Goal: Navigation & Orientation: Find specific page/section

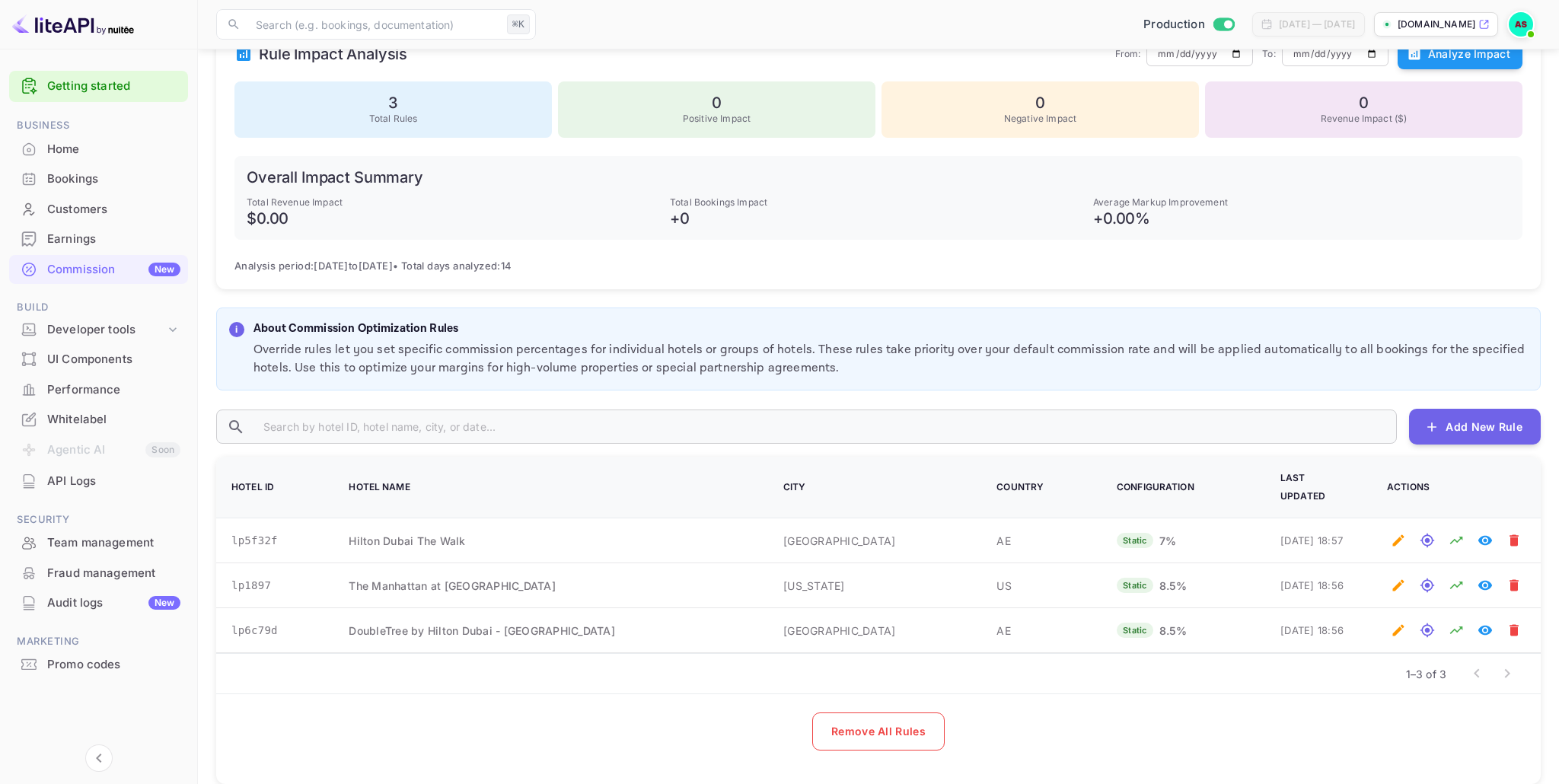
click at [84, 427] on div "Whitelabel" at bounding box center [113, 420] width 133 height 17
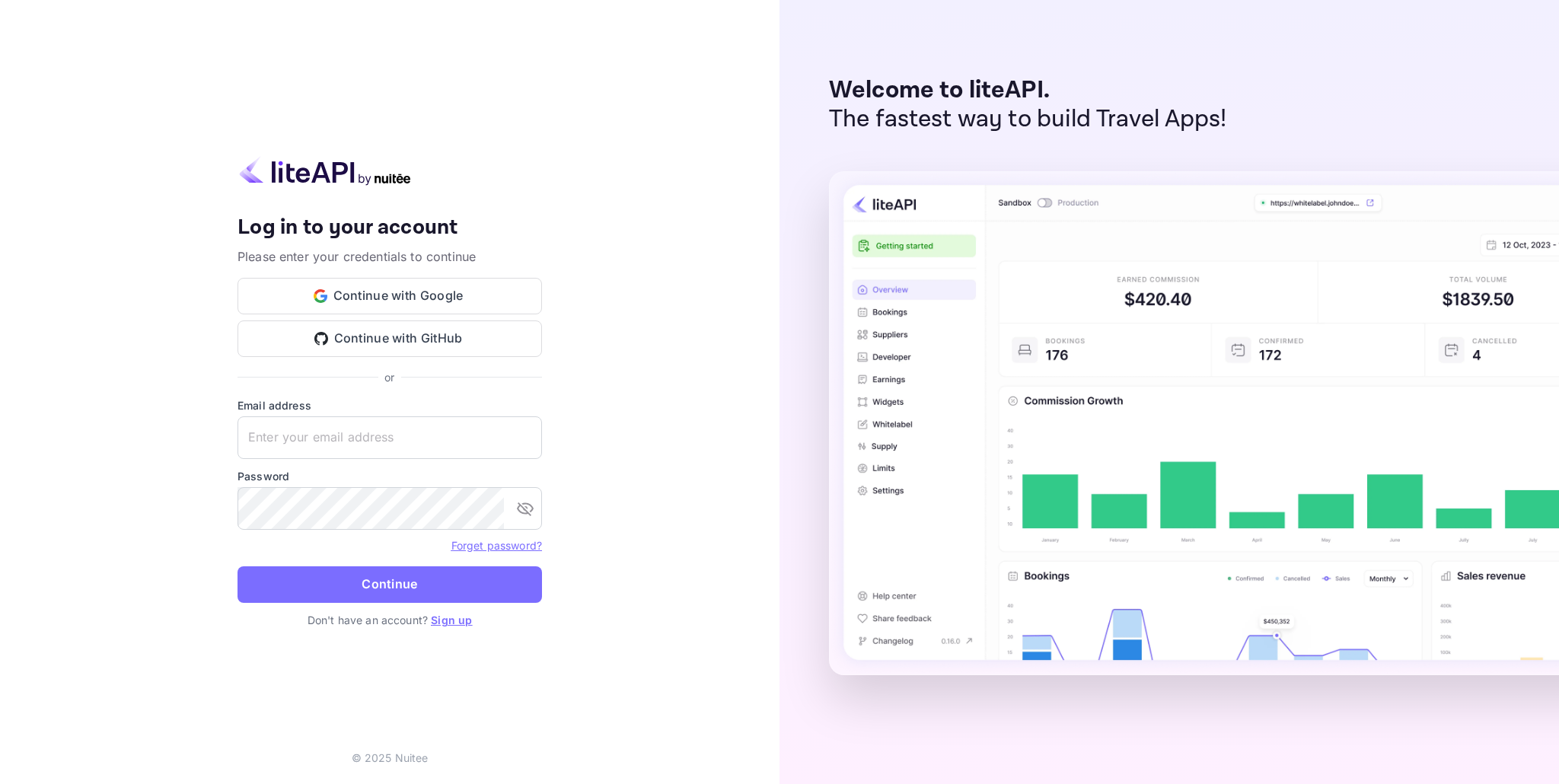
type input "[EMAIL_ADDRESS][DOMAIN_NAME]"
click at [627, 465] on div "Your account has been created successfully, a confirmation link has been sent t…" at bounding box center [390, 392] width 780 height 784
click at [432, 582] on button "Continue" at bounding box center [390, 584] width 305 height 36
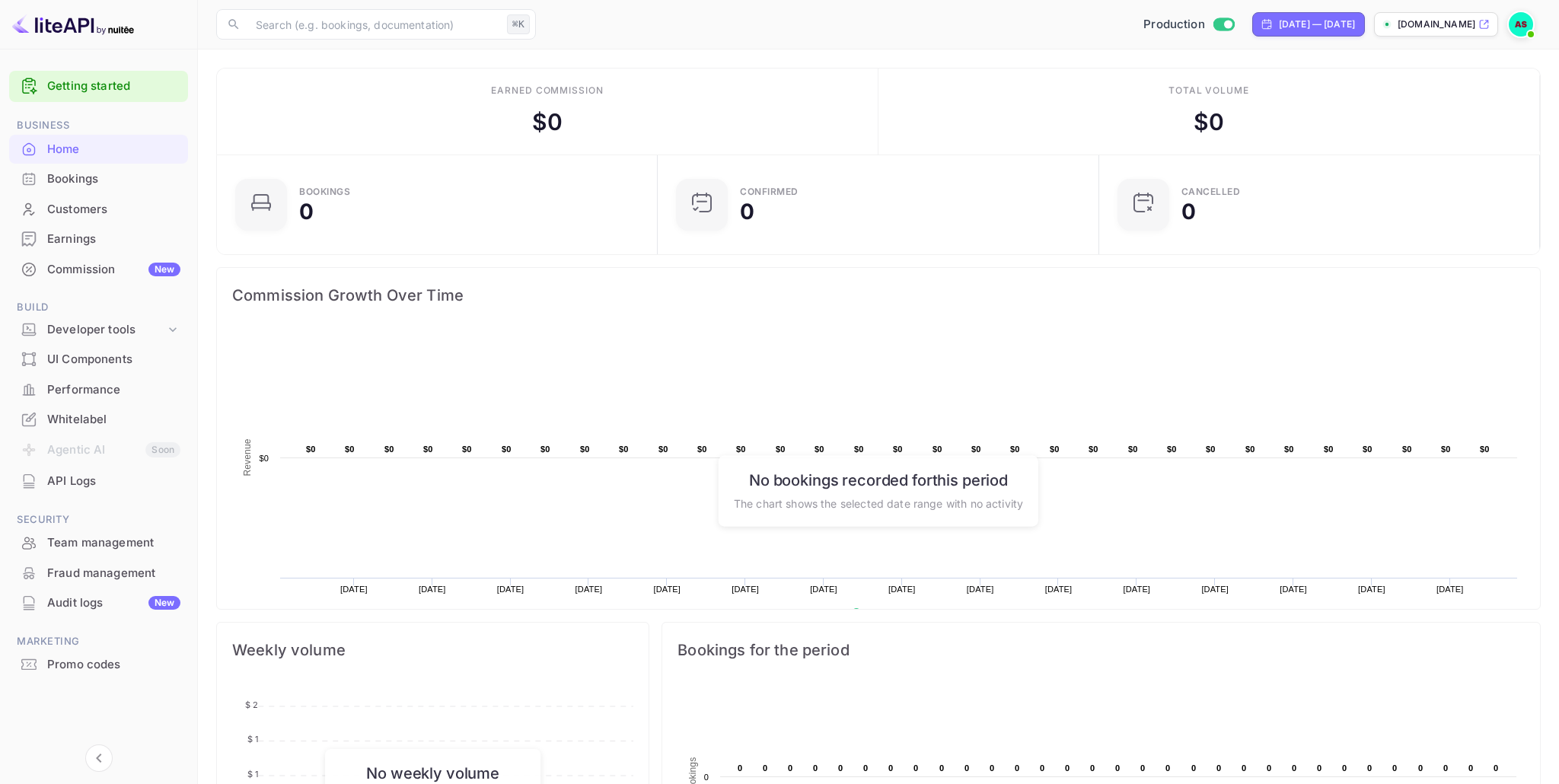
click at [72, 413] on div "Whitelabel" at bounding box center [113, 420] width 133 height 17
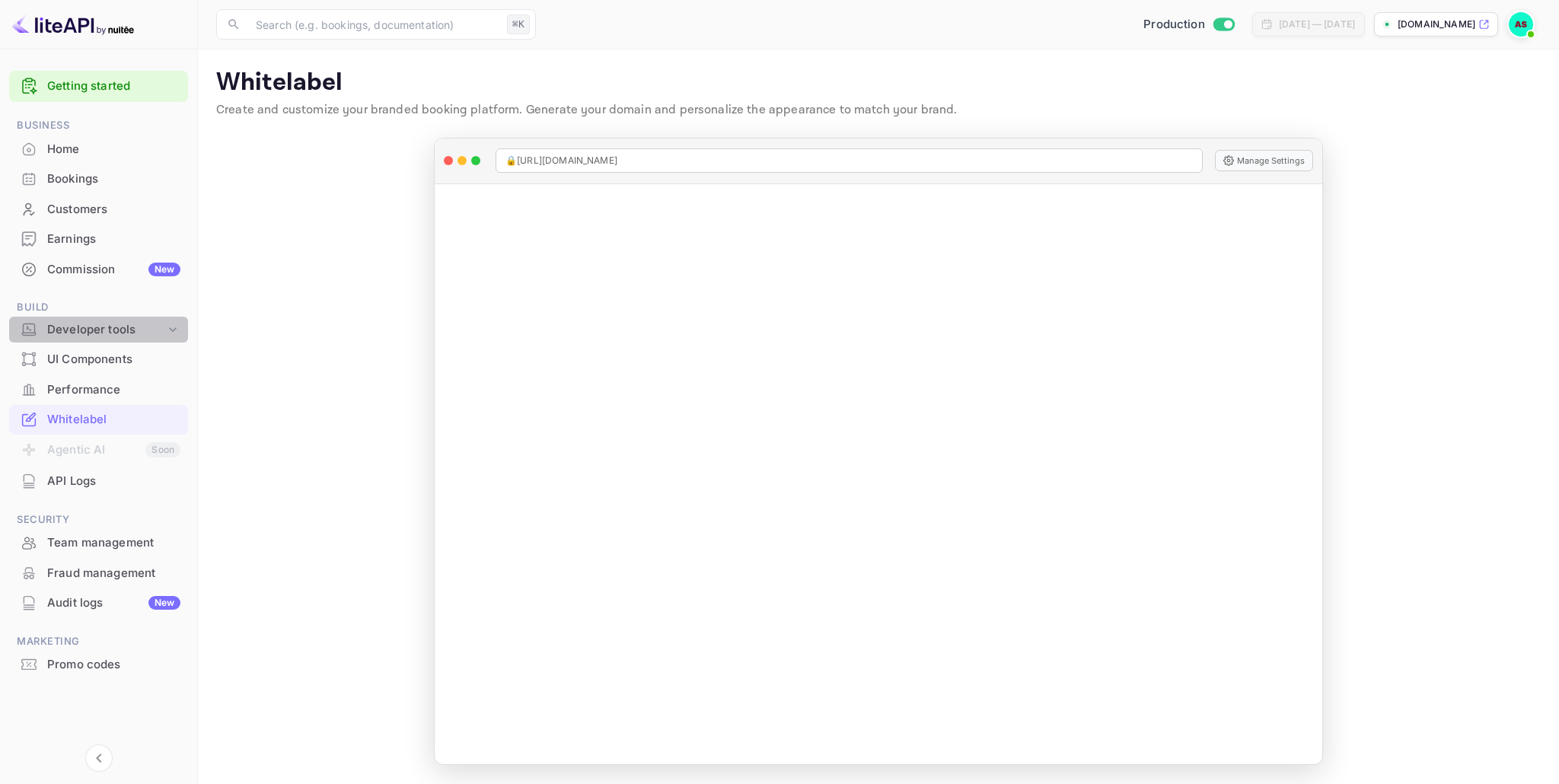
click at [172, 331] on icon at bounding box center [172, 329] width 15 height 15
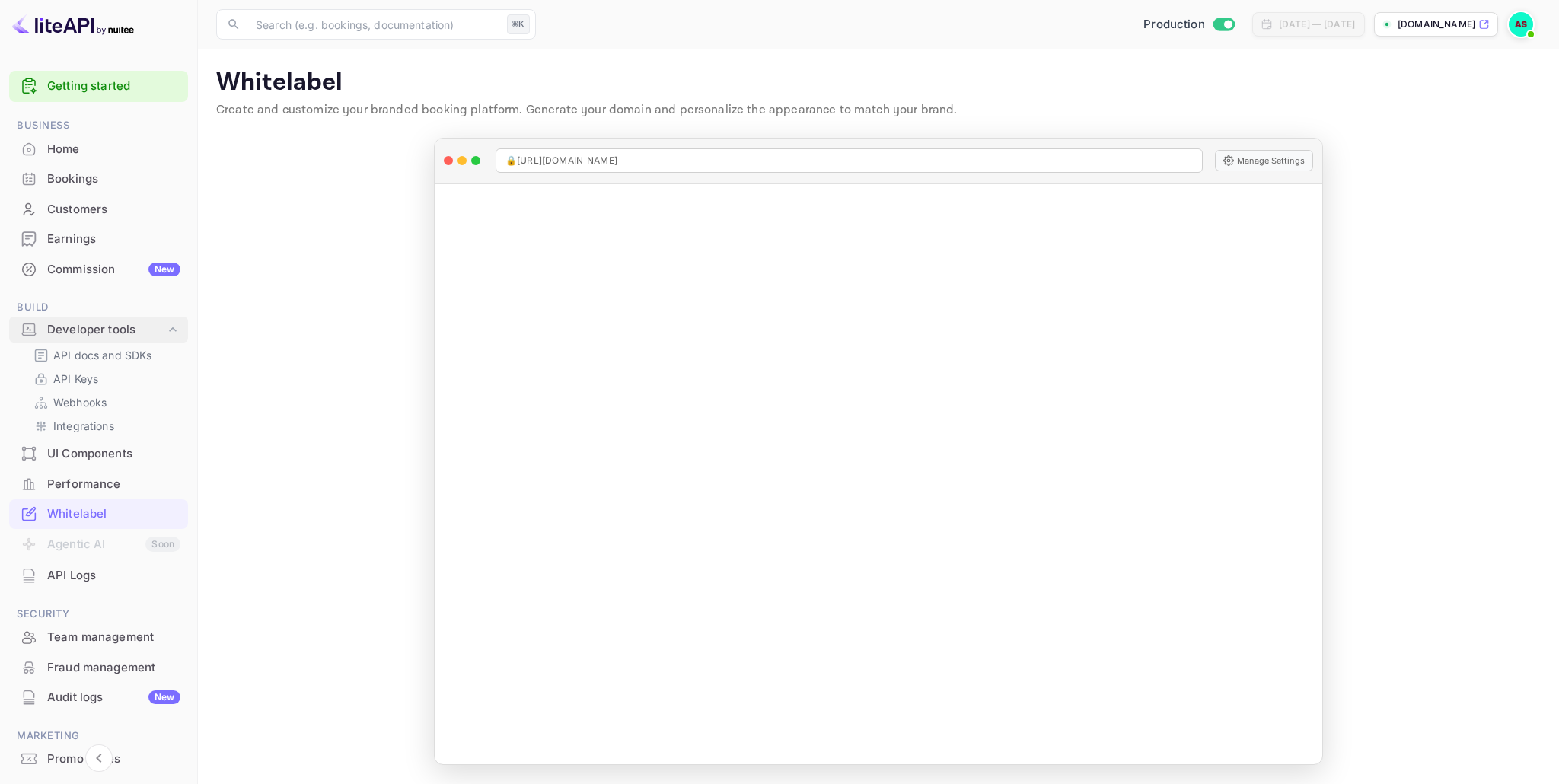
click at [172, 331] on icon at bounding box center [172, 329] width 15 height 15
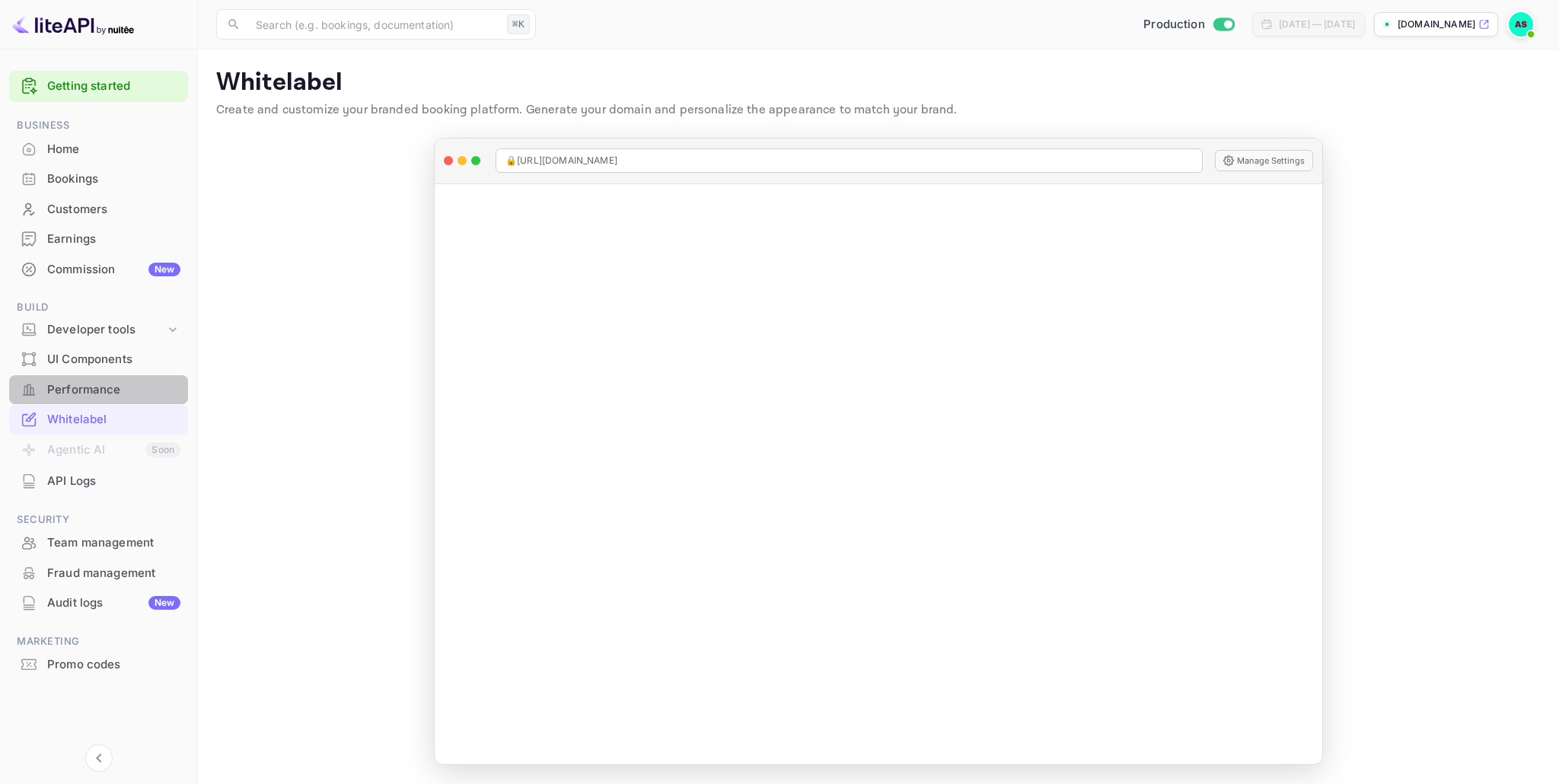
click at [98, 387] on div "Performance" at bounding box center [113, 390] width 133 height 17
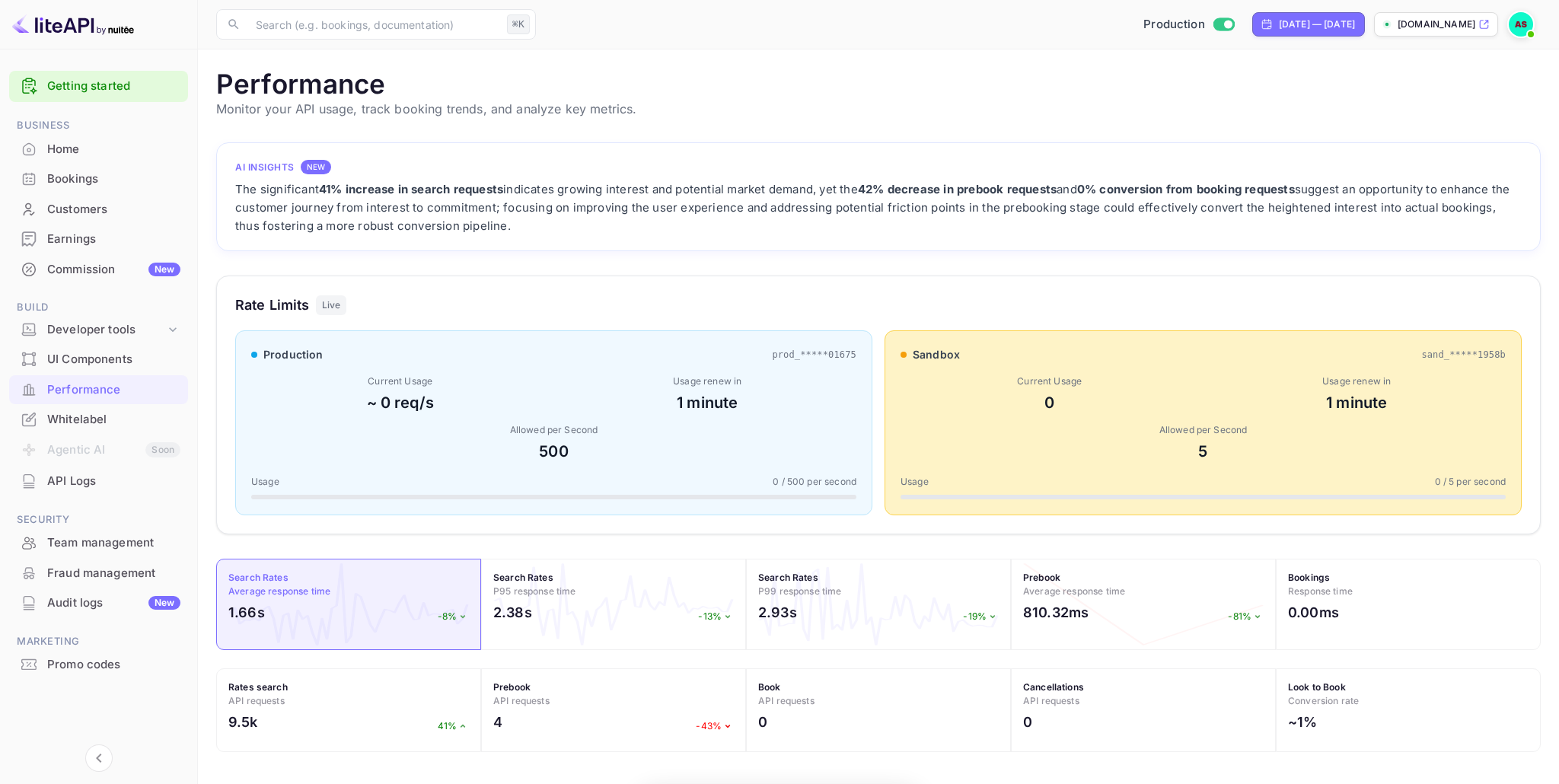
scroll to position [392, 1324]
click at [87, 212] on div "Customers" at bounding box center [113, 209] width 133 height 17
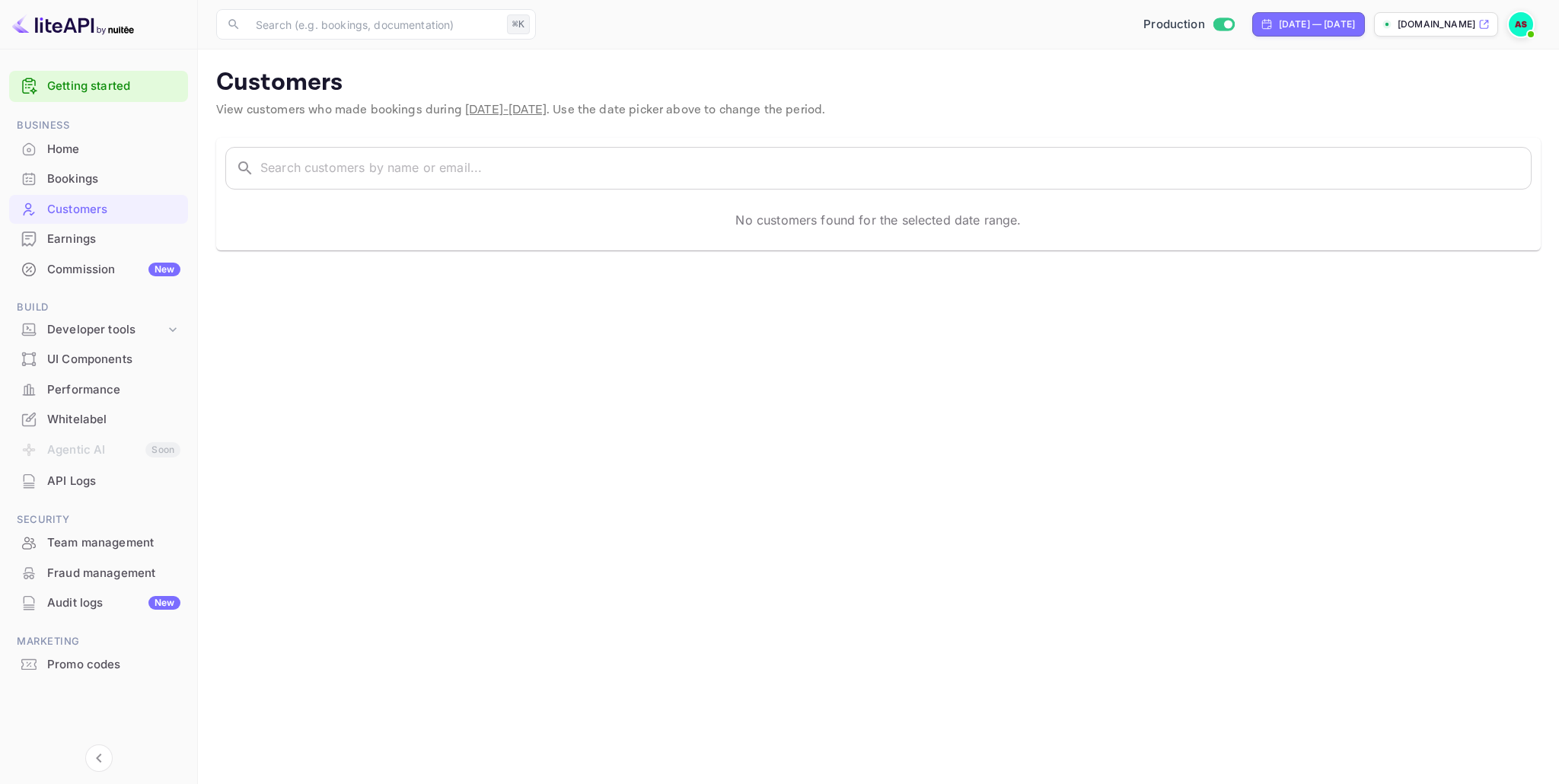
click at [76, 210] on div "Customers" at bounding box center [113, 209] width 133 height 17
click at [67, 150] on div "Home" at bounding box center [113, 150] width 133 height 17
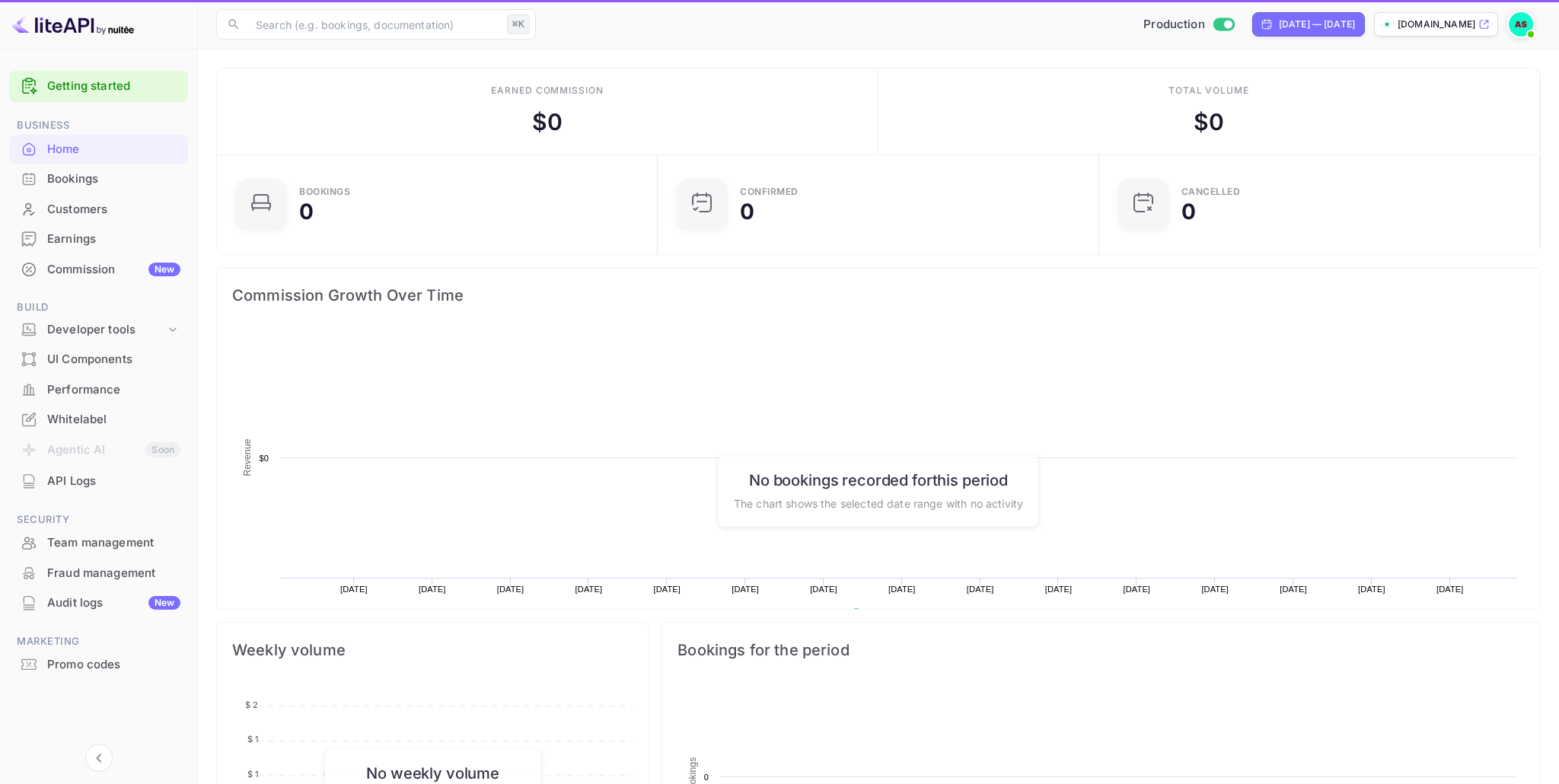
scroll to position [247, 431]
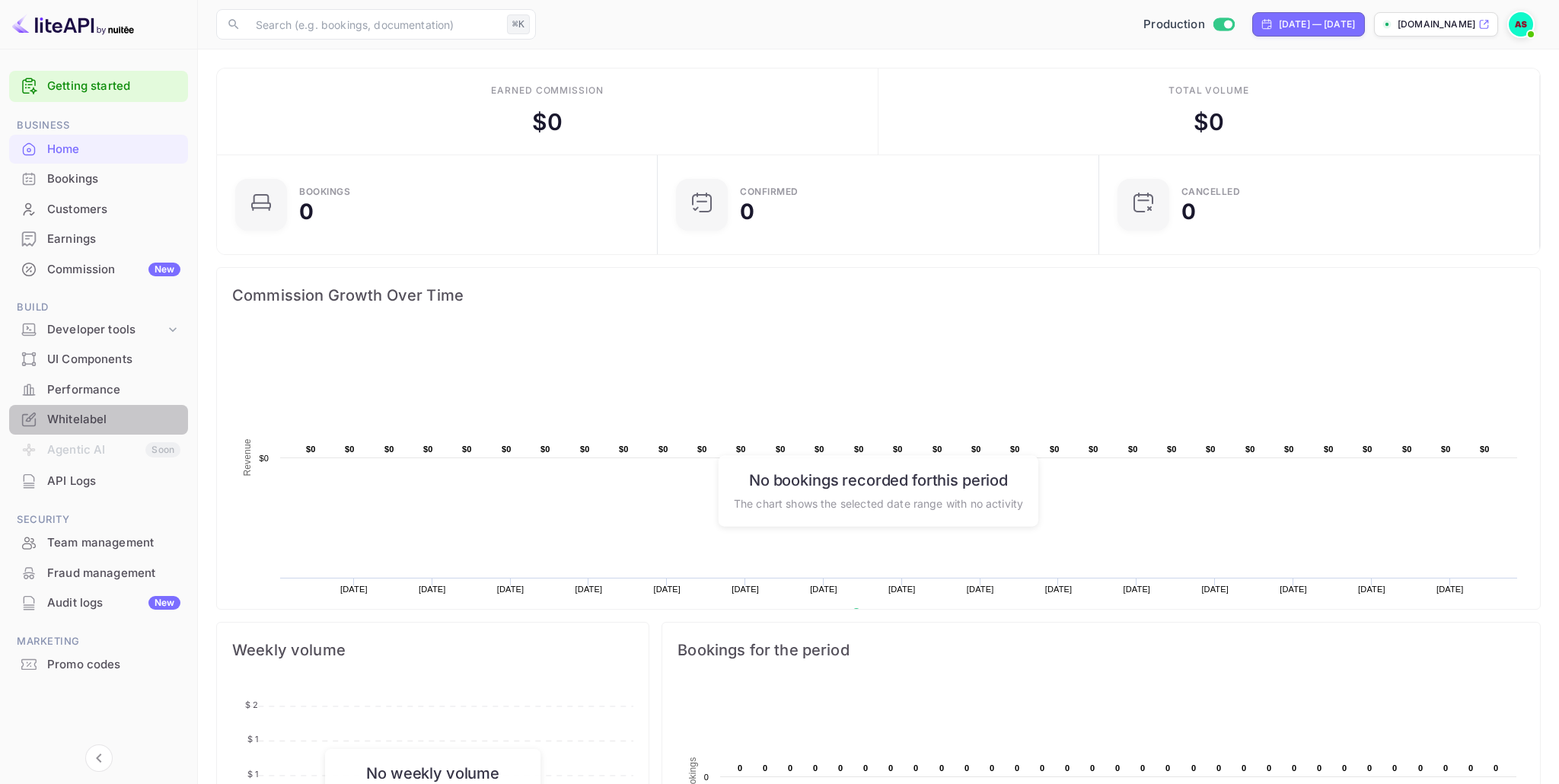
click at [80, 422] on div "Whitelabel" at bounding box center [113, 420] width 133 height 17
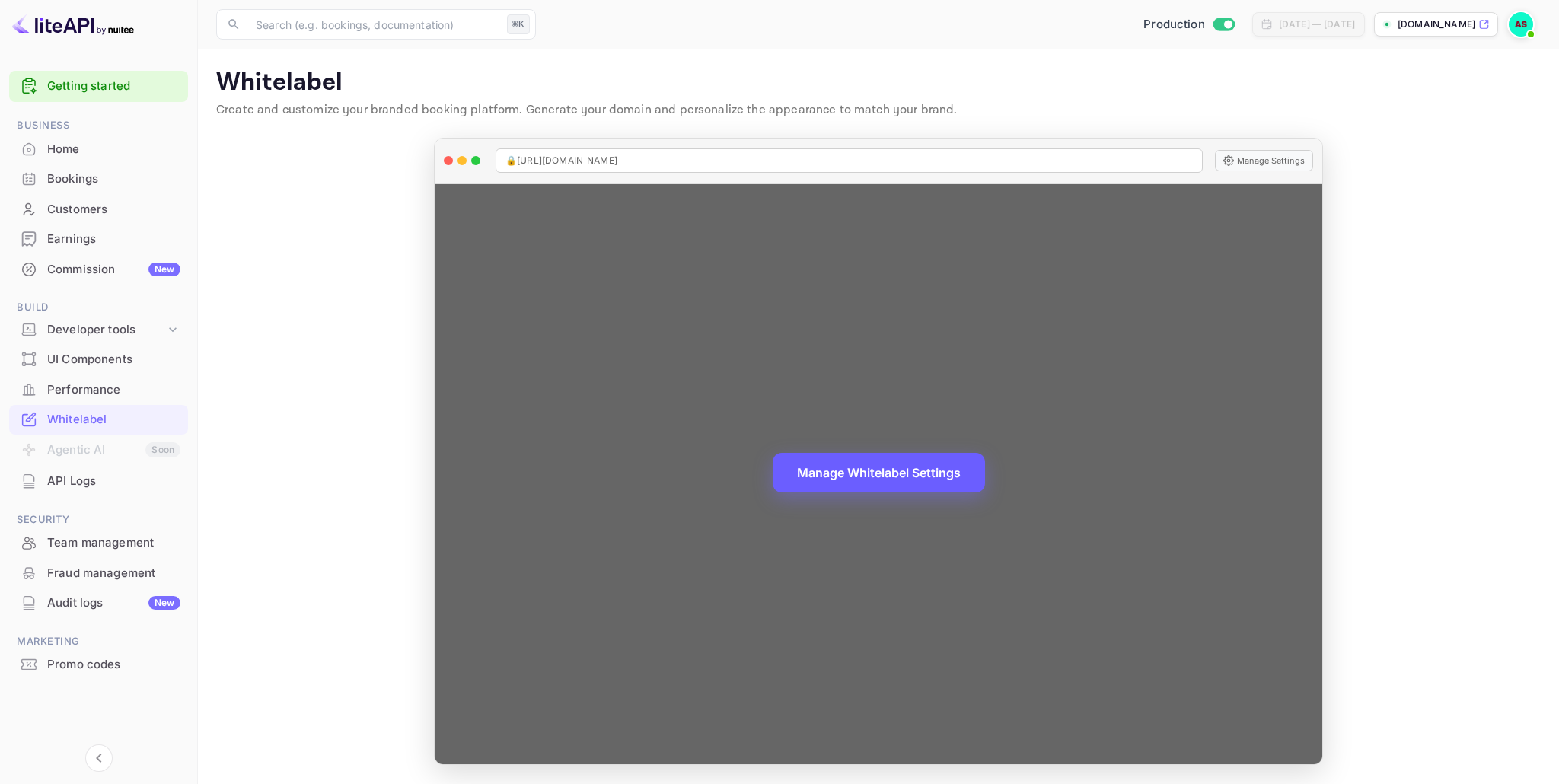
click at [917, 470] on button "Manage Whitelabel Settings" at bounding box center [879, 472] width 213 height 39
